Goal: Information Seeking & Learning: Learn about a topic

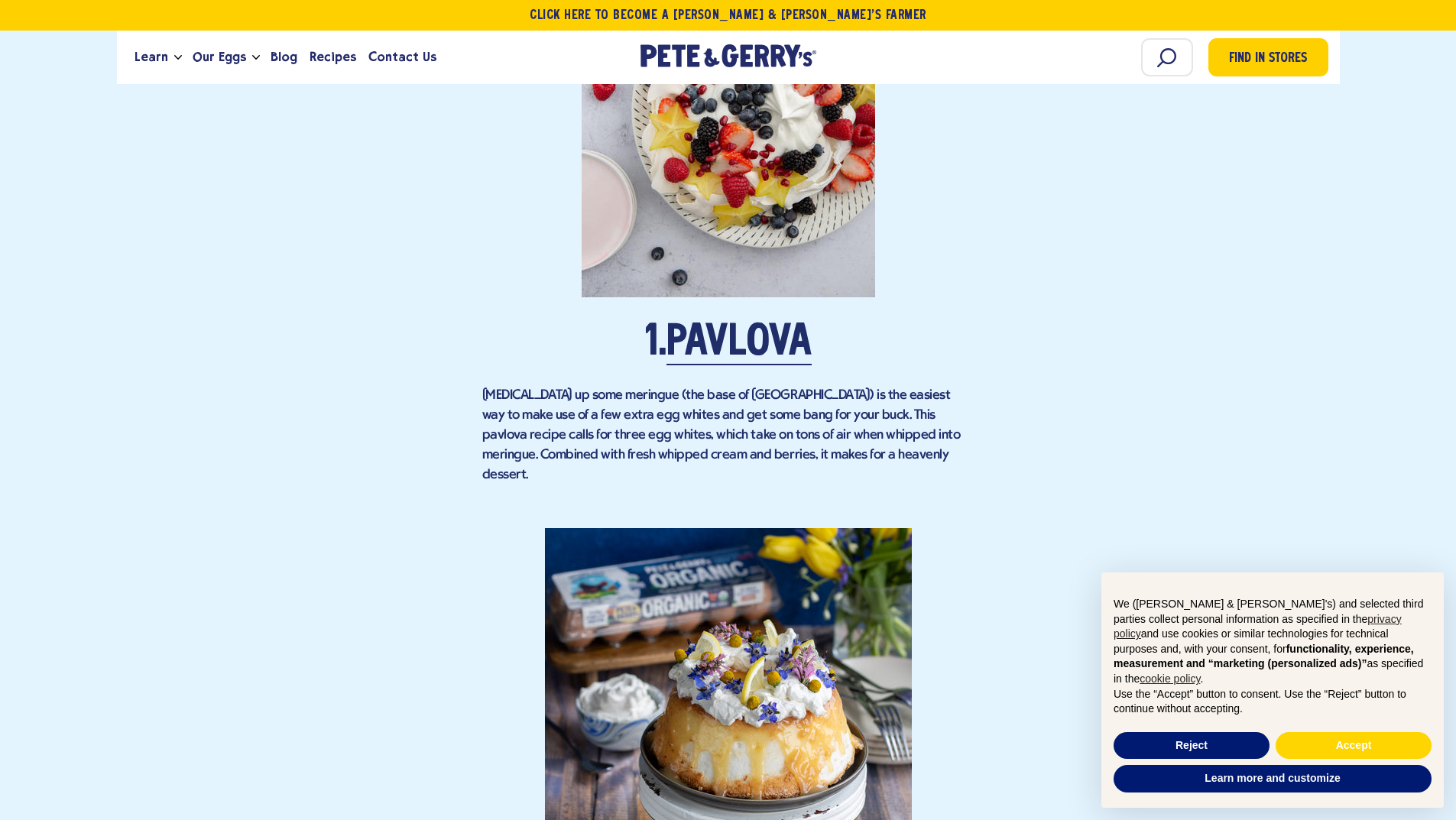
scroll to position [1452, 0]
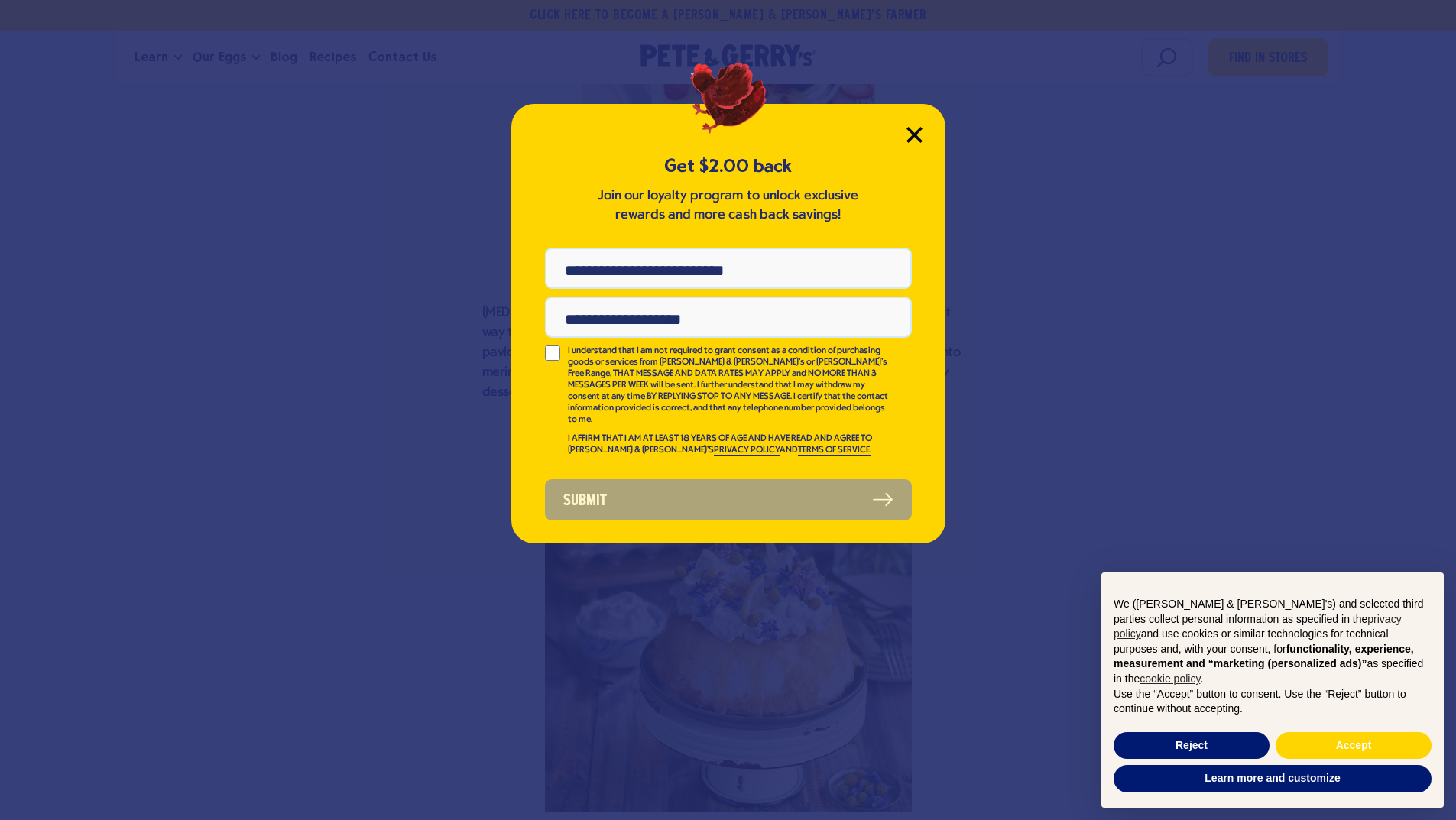
click at [917, 132] on icon "Close Modal" at bounding box center [914, 134] width 14 height 14
click at [1246, 736] on button "Reject" at bounding box center [1192, 746] width 156 height 27
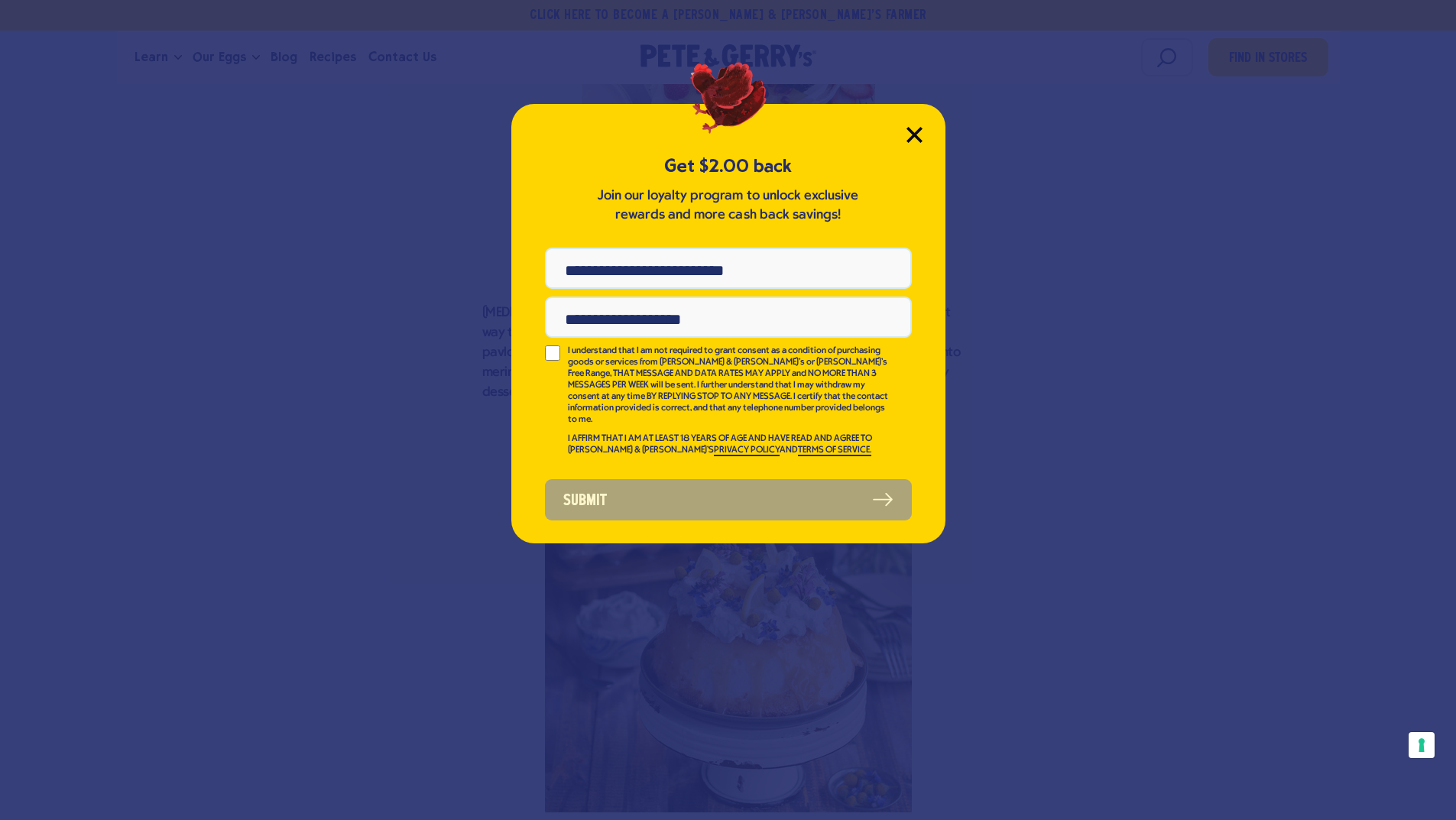
click at [911, 136] on icon "Close Modal" at bounding box center [914, 135] width 16 height 16
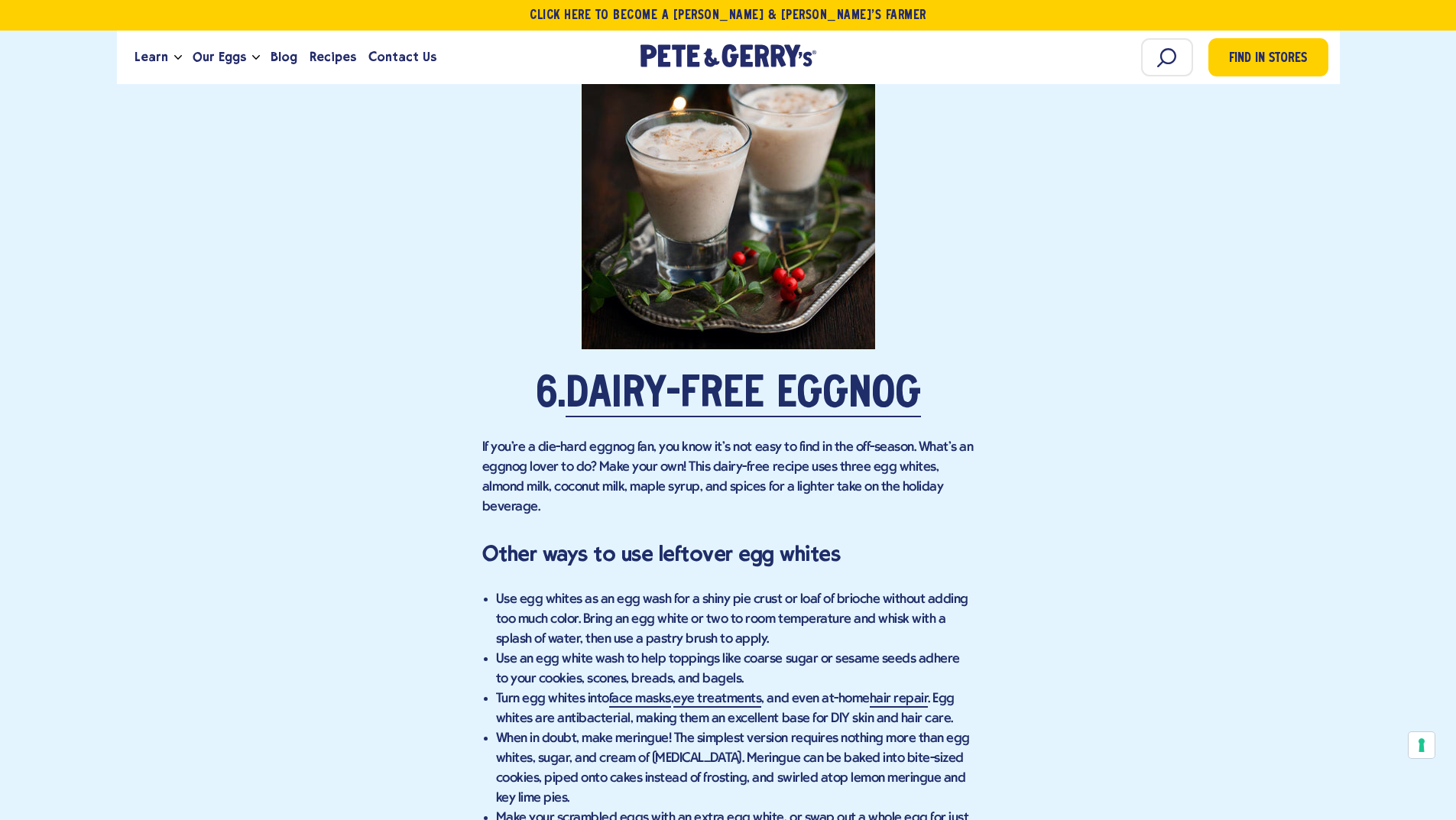
scroll to position [4433, 0]
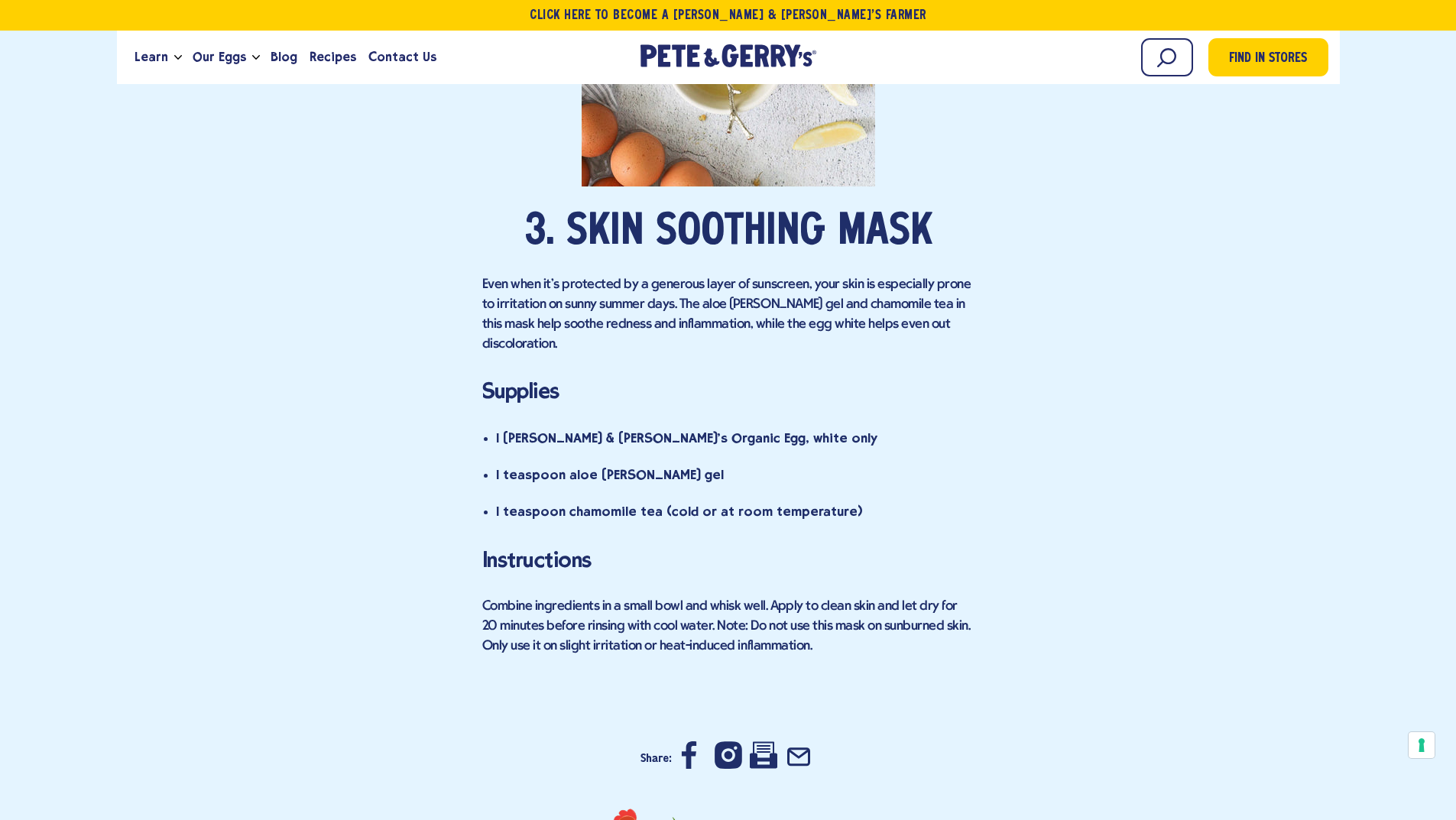
scroll to position [3899, 0]
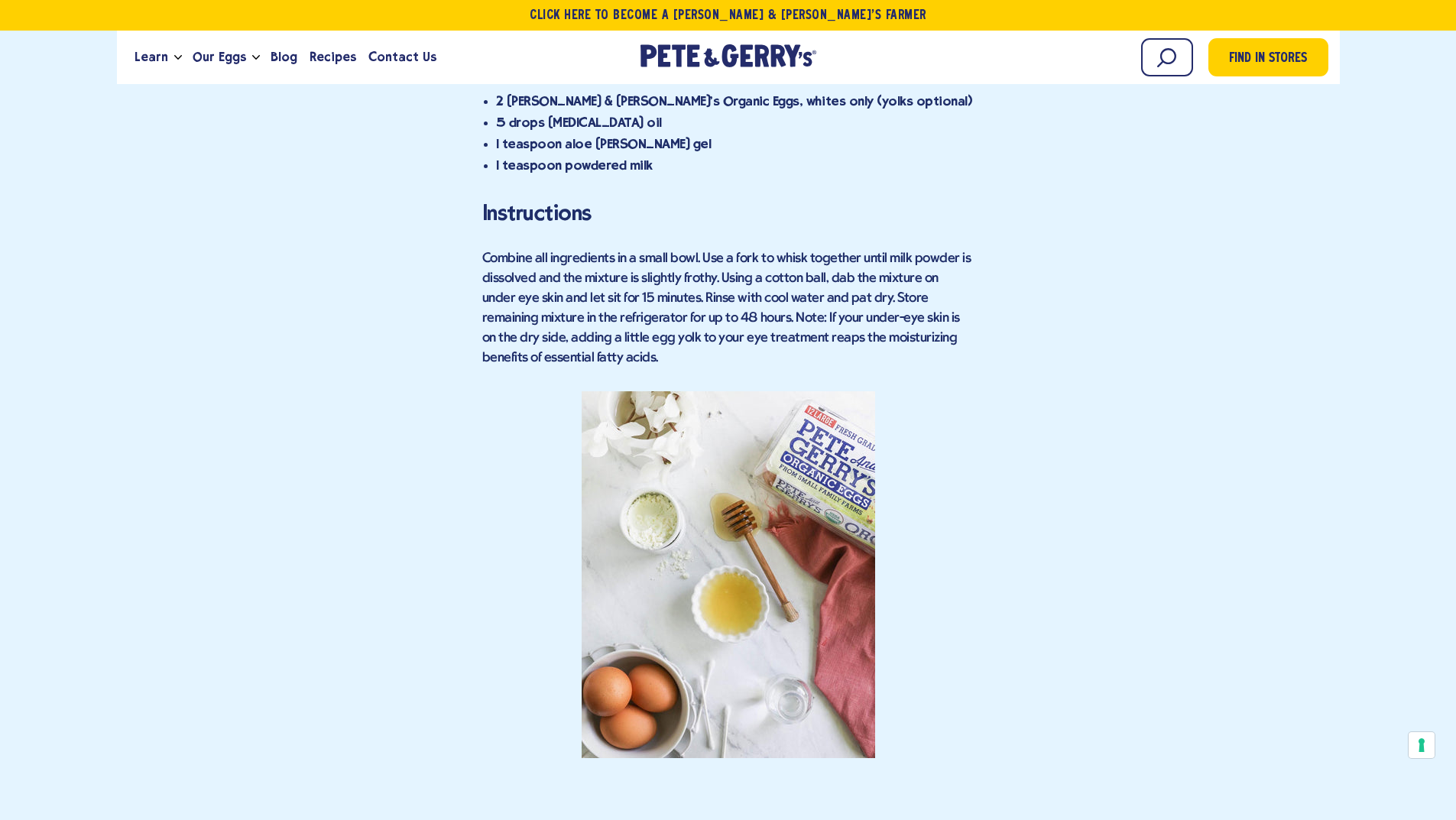
scroll to position [3286, 0]
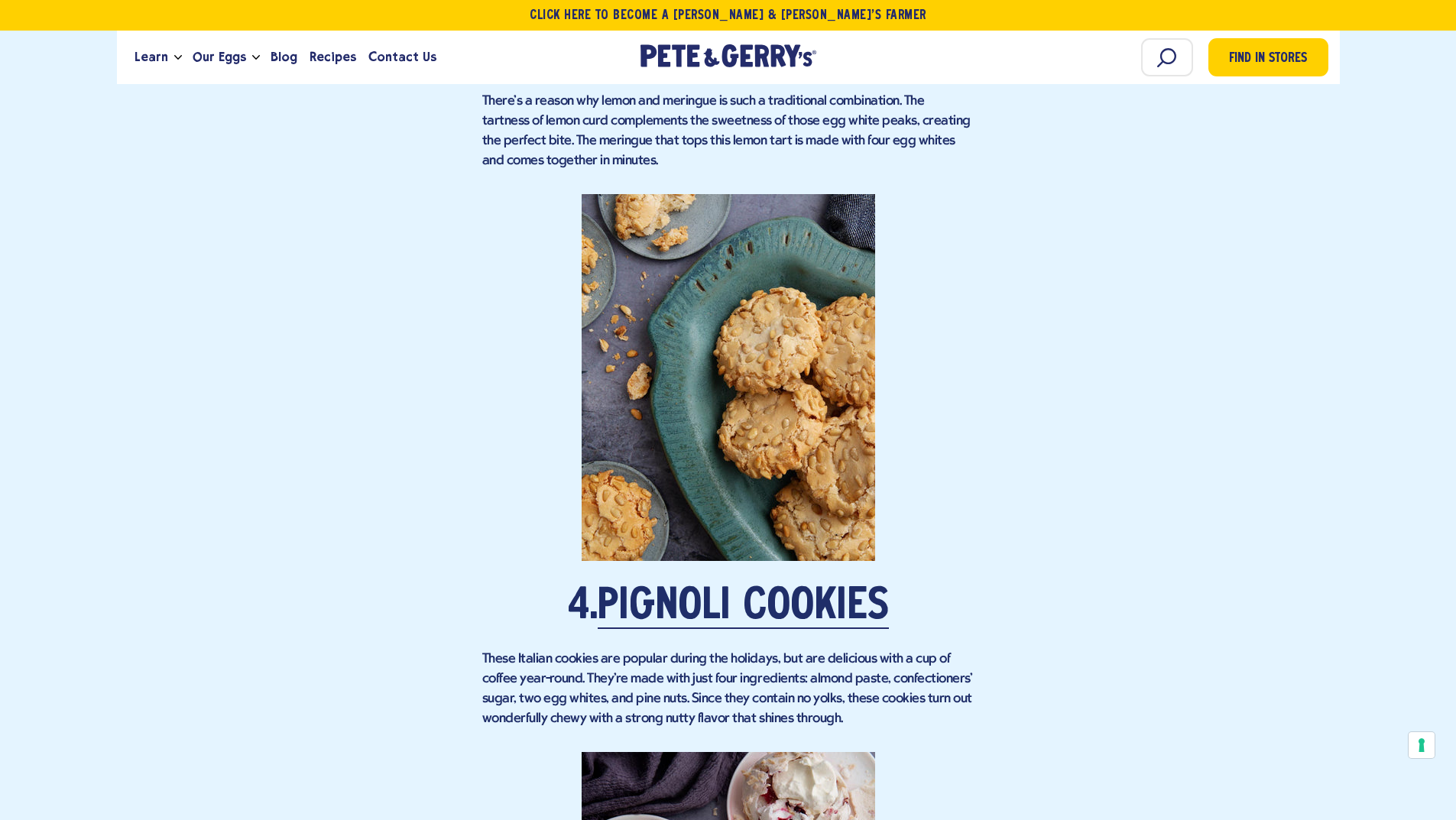
scroll to position [2981, 0]
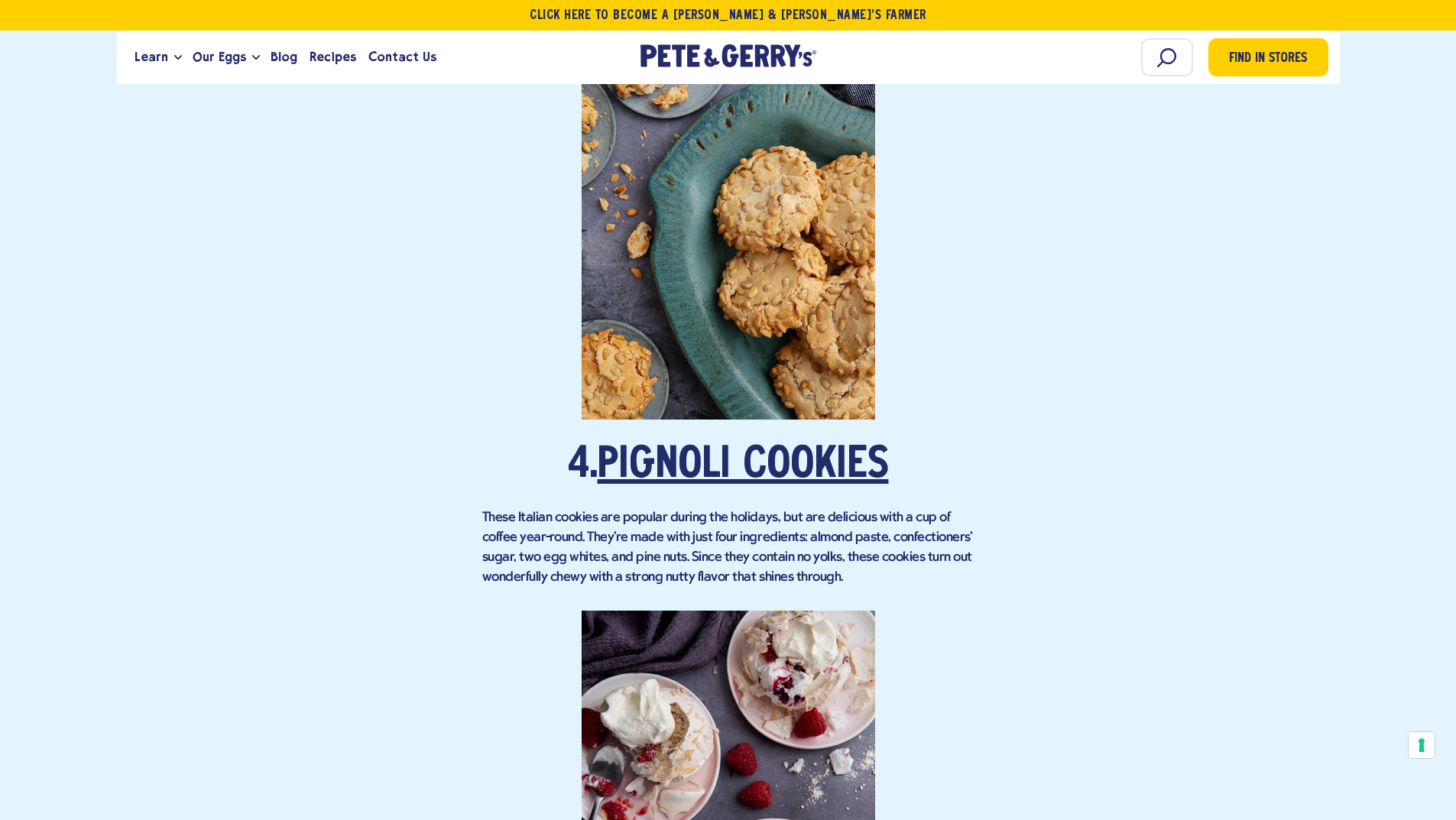
click at [717, 444] on link "Pignoli Cookies" at bounding box center [743, 465] width 291 height 43
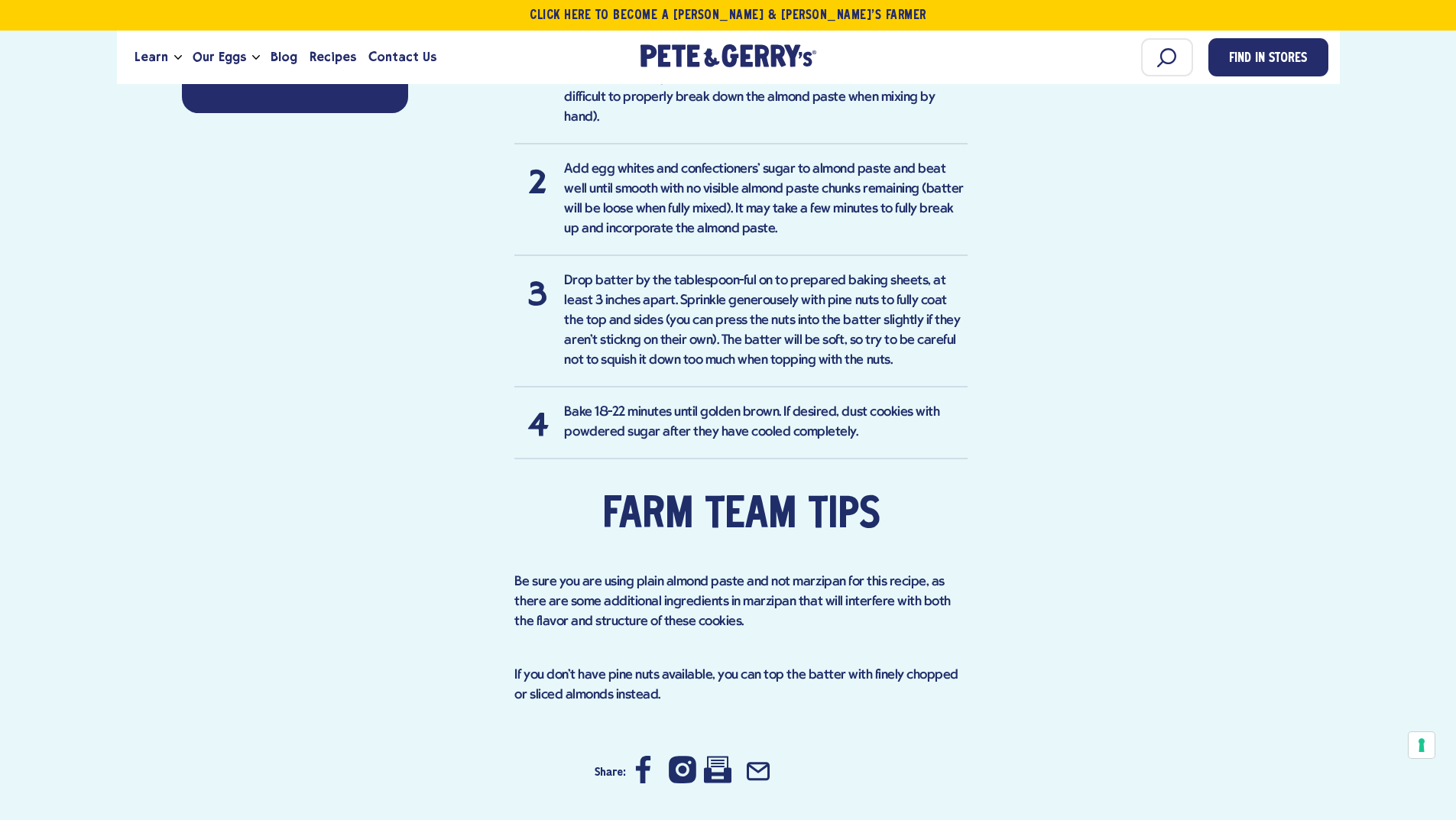
scroll to position [1682, 0]
